Goal: Information Seeking & Learning: Learn about a topic

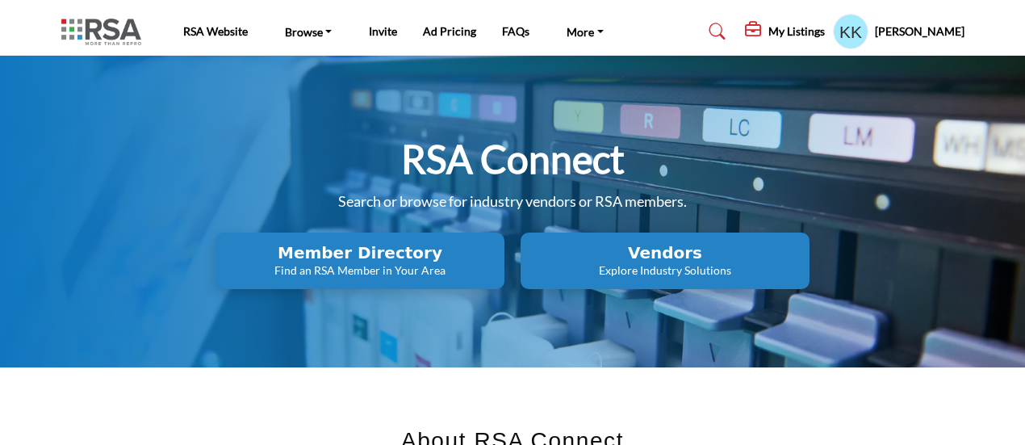
click at [693, 258] on h2 "Vendors" at bounding box center [665, 252] width 279 height 19
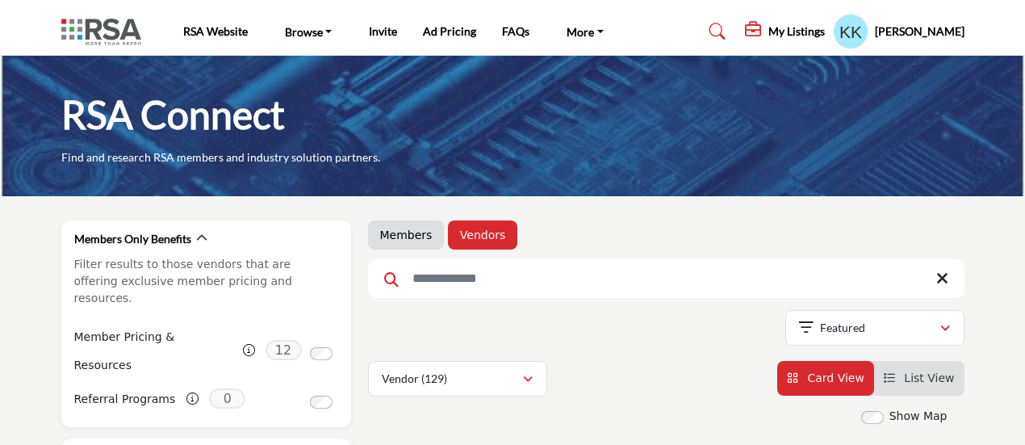
click at [522, 277] on input "Search Keyword" at bounding box center [666, 278] width 597 height 39
type input "***"
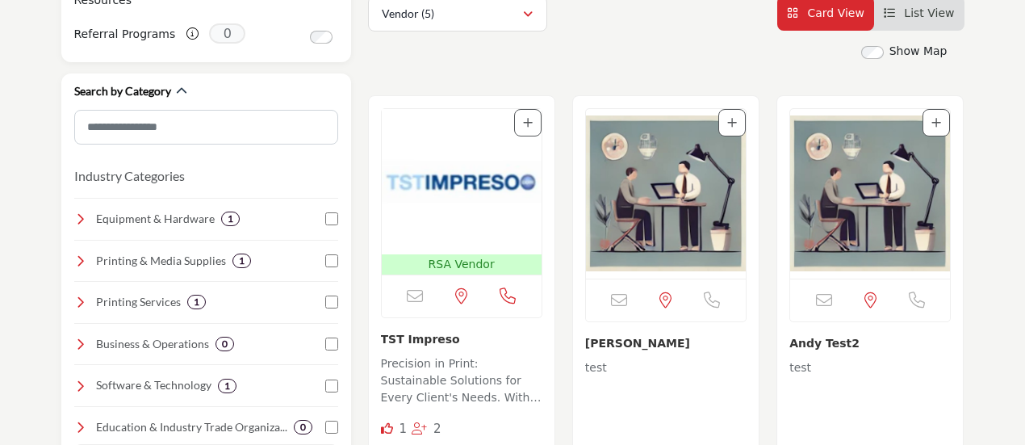
scroll to position [404, 0]
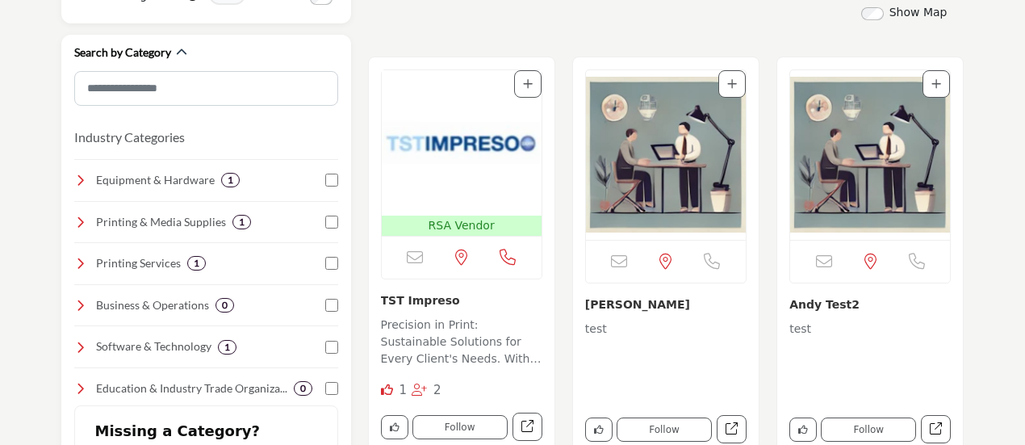
click at [444, 144] on img "Open Listing in new tab" at bounding box center [462, 142] width 160 height 145
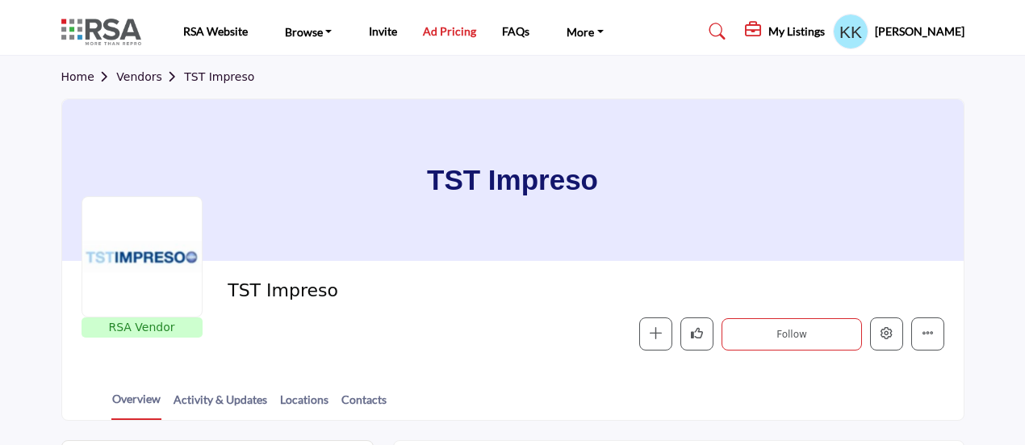
click at [453, 31] on link "Ad Pricing" at bounding box center [449, 31] width 53 height 14
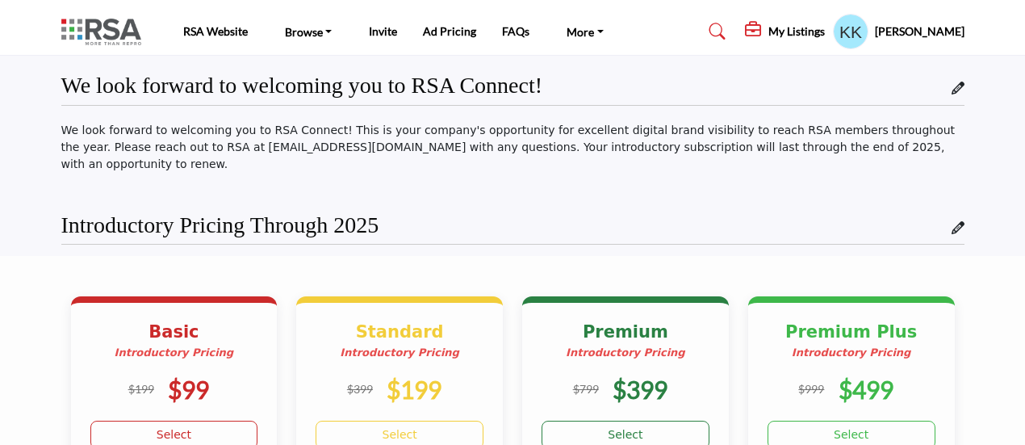
click at [115, 30] on img at bounding box center [105, 32] width 88 height 27
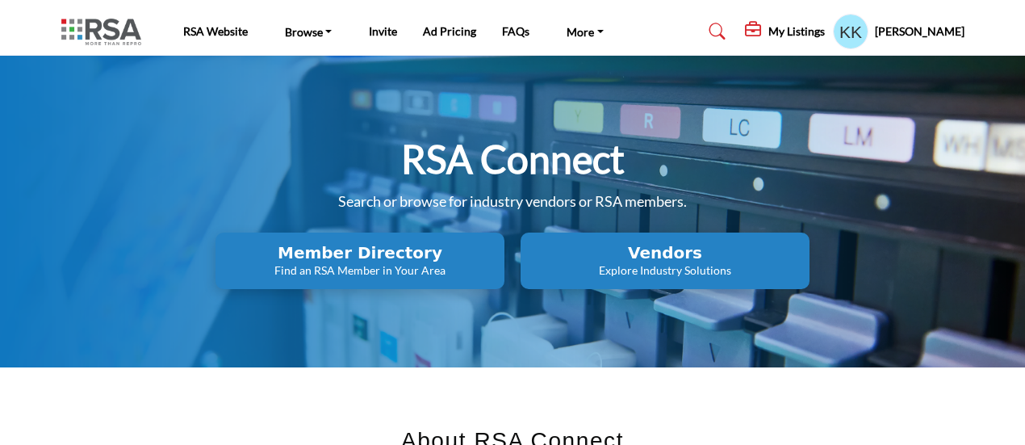
click at [765, 28] on icon at bounding box center [754, 30] width 19 height 16
